Goal: Task Accomplishment & Management: Manage account settings

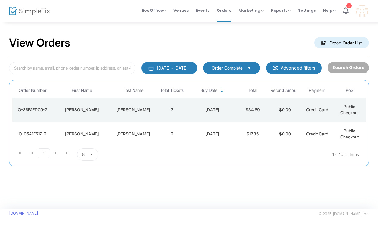
click at [133, 132] on div "[PERSON_NAME]" at bounding box center [133, 134] width 42 height 6
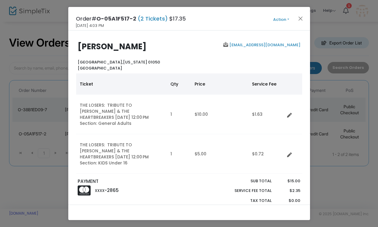
click at [289, 20] on button "Action" at bounding box center [281, 19] width 36 height 7
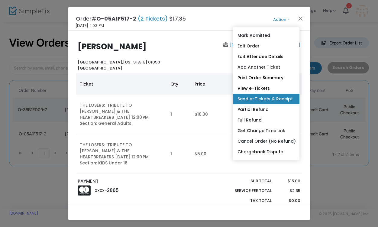
click at [274, 99] on link "Send e-Tickets & Receipt" at bounding box center [266, 99] width 66 height 11
type input "[EMAIL_ADDRESS][DOMAIN_NAME]"
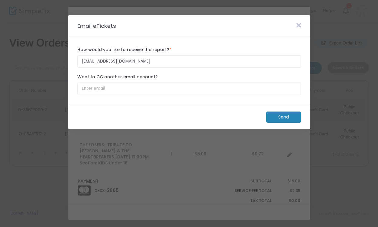
click at [282, 118] on m-button "Send" at bounding box center [283, 116] width 35 height 11
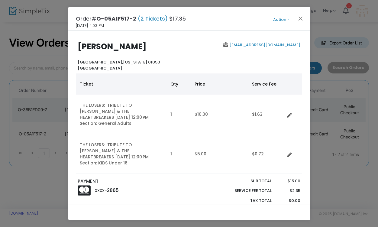
click at [372, 78] on ngb-modal-window "Order# O-05A1F517-2 (2 Tickets) $17.35 [DATE] 4:03 PM Action Mark Admitted Edit…" at bounding box center [189, 113] width 378 height 227
click at [344, 32] on ngb-modal-window "Order# O-05A1F517-2 (2 Tickets) $17.35 [DATE] 4:03 PM Action Mark Admitted Edit…" at bounding box center [189, 113] width 378 height 227
click at [299, 20] on button "Close" at bounding box center [300, 18] width 8 height 8
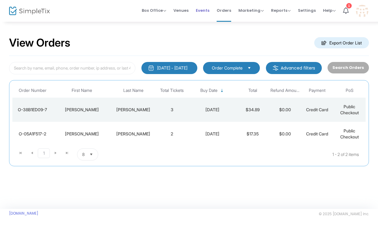
click at [209, 10] on span "Events" at bounding box center [203, 10] width 14 height 15
